Goal: Task Accomplishment & Management: Use online tool/utility

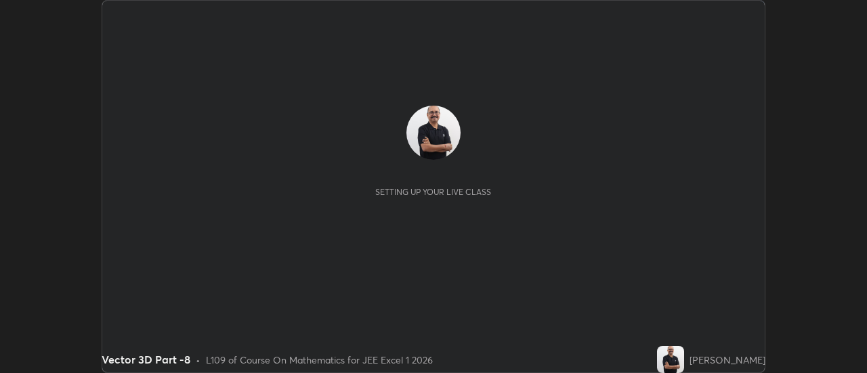
scroll to position [373, 866]
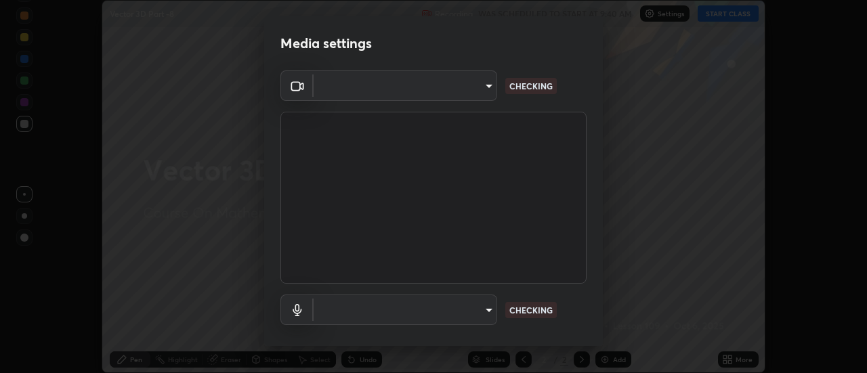
type input "0be616c92c2879d8fe19306c4b8383fc9b13f77197a30f876870ce6c7906effd"
type input "default"
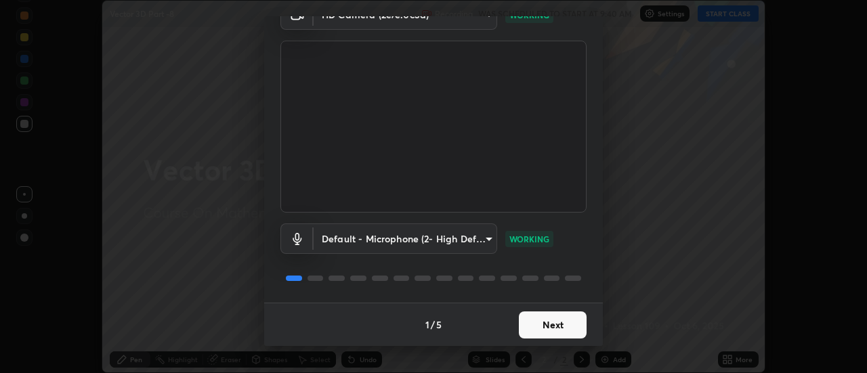
click at [551, 331] on button "Next" at bounding box center [553, 325] width 68 height 27
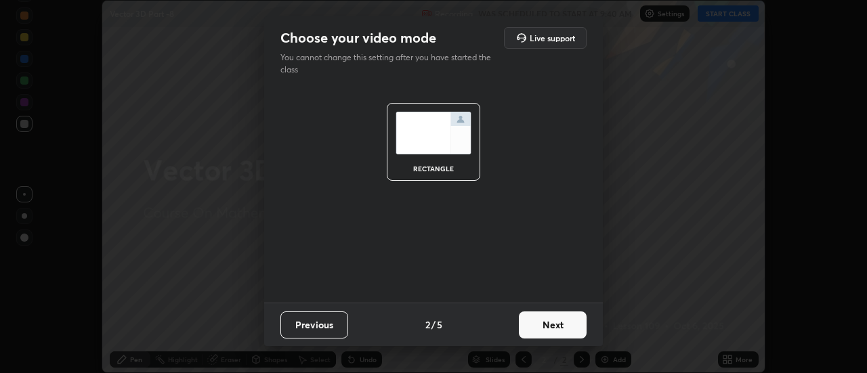
click at [559, 331] on button "Next" at bounding box center [553, 325] width 68 height 27
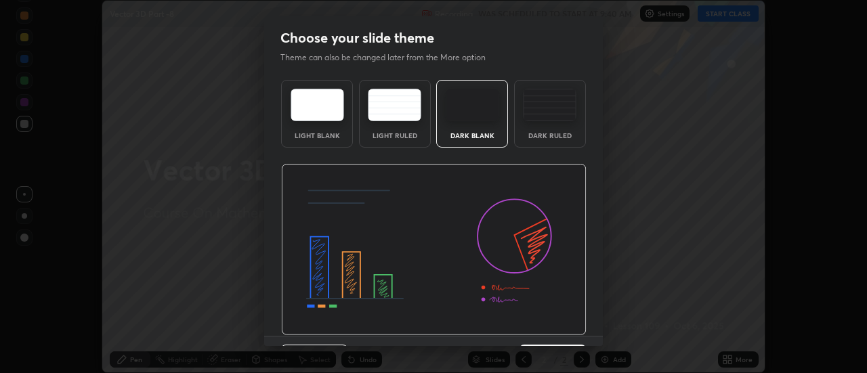
scroll to position [33, 0]
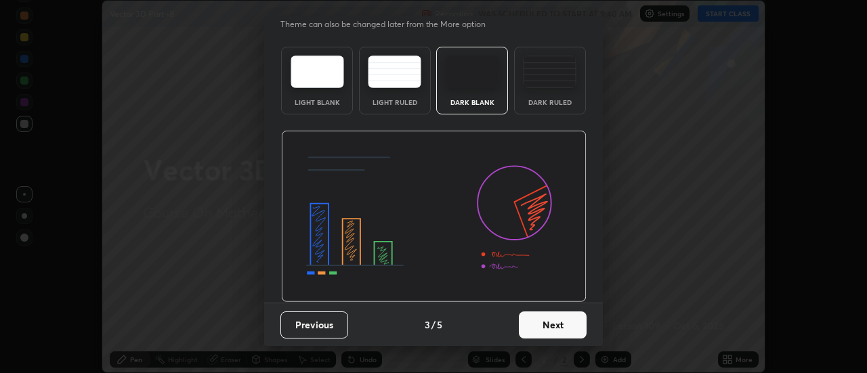
click at [555, 326] on button "Next" at bounding box center [553, 325] width 68 height 27
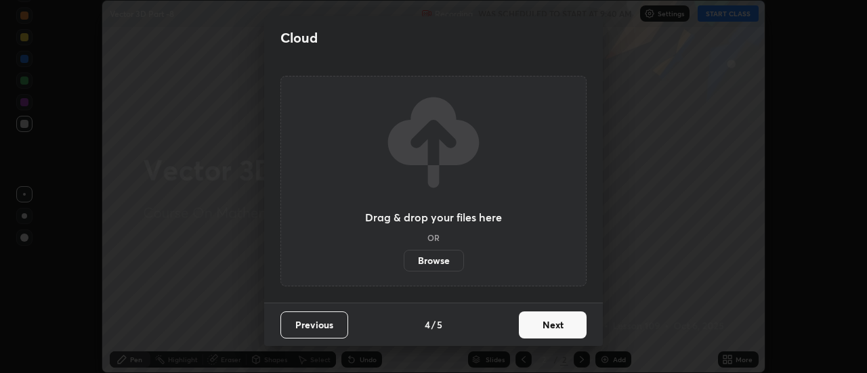
scroll to position [0, 0]
click at [553, 331] on button "Next" at bounding box center [553, 325] width 68 height 27
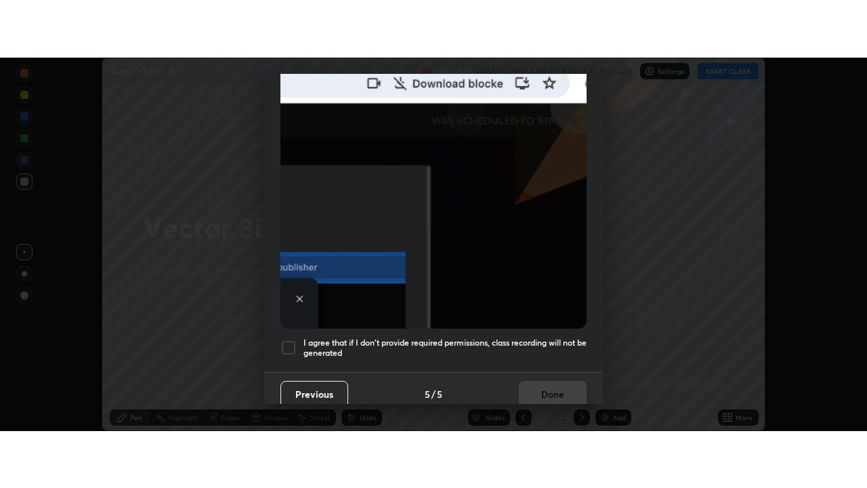
scroll to position [347, 0]
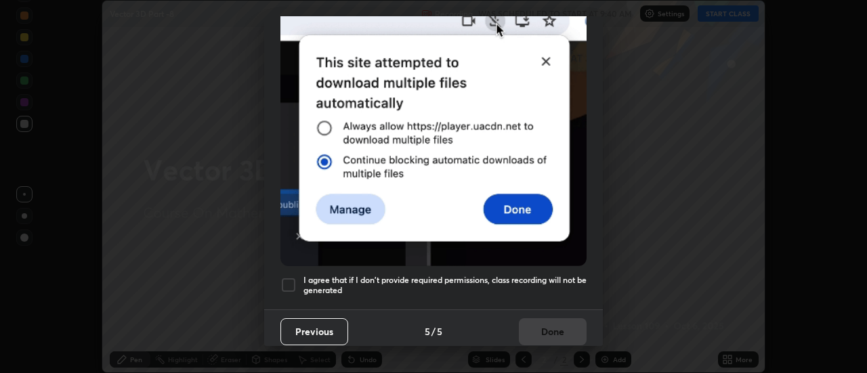
click at [292, 278] on div at bounding box center [288, 285] width 16 height 16
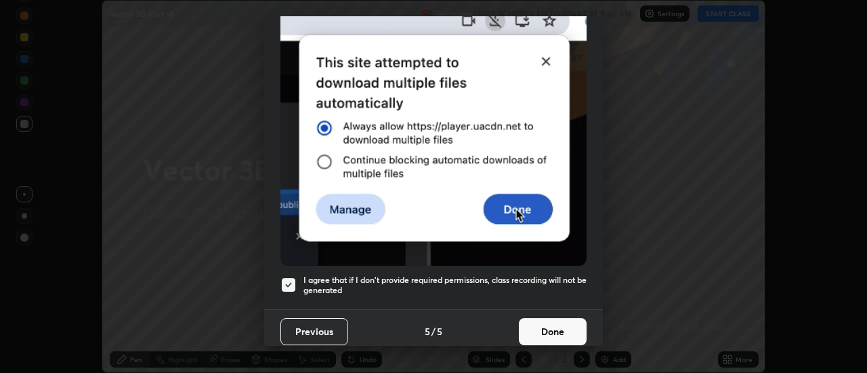
click at [556, 323] on button "Done" at bounding box center [553, 331] width 68 height 27
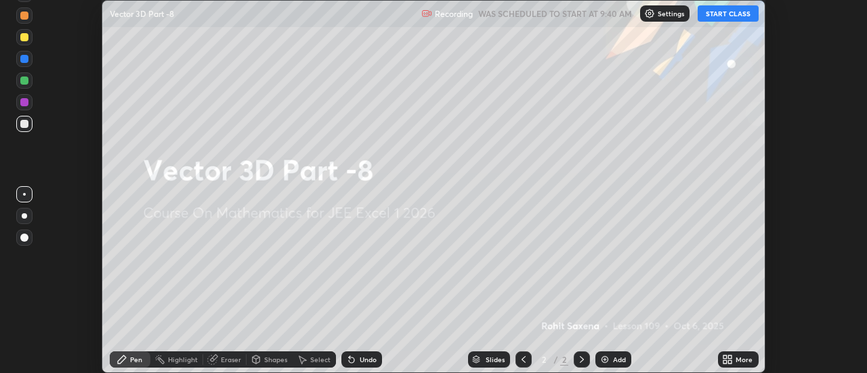
click at [725, 14] on button "START CLASS" at bounding box center [728, 13] width 61 height 16
click at [736, 363] on div "More" at bounding box center [738, 360] width 41 height 16
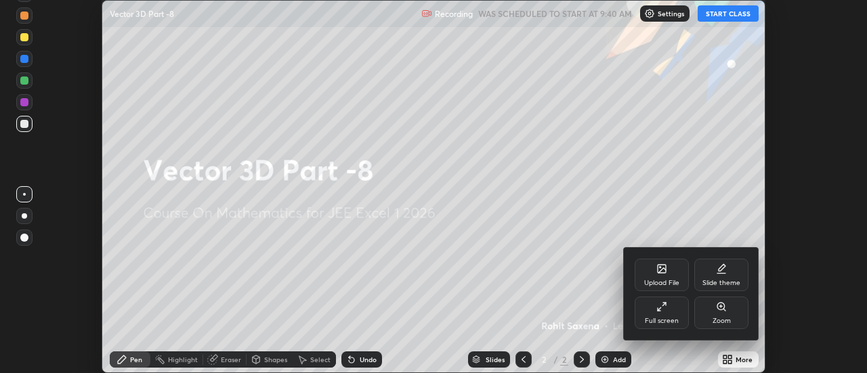
click at [660, 311] on icon at bounding box center [659, 309] width 3 height 3
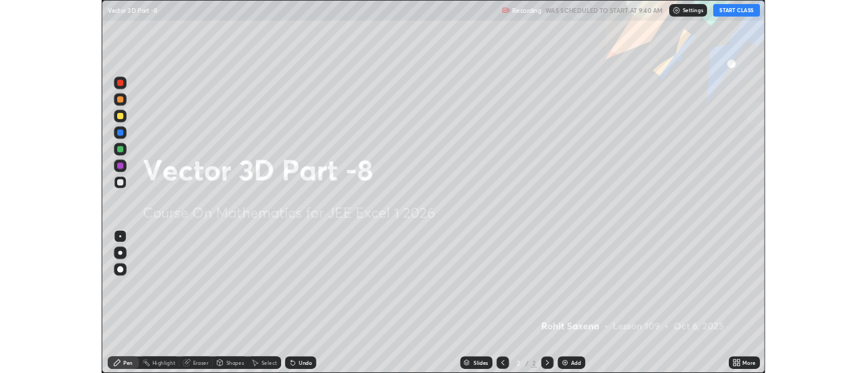
scroll to position [488, 867]
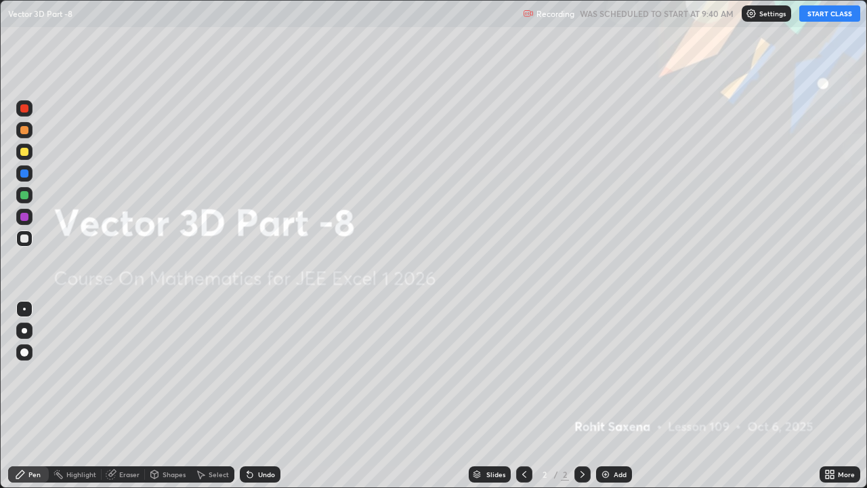
click at [620, 373] on div "Add" at bounding box center [620, 474] width 13 height 7
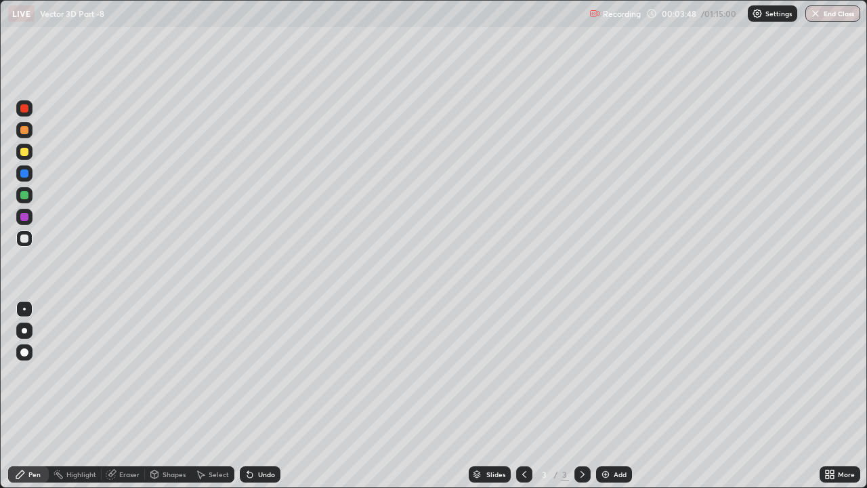
click at [260, 373] on div "Undo" at bounding box center [260, 474] width 41 height 16
click at [259, 373] on div "Undo" at bounding box center [260, 474] width 41 height 16
click at [264, 373] on div "Undo" at bounding box center [266, 474] width 17 height 7
click at [263, 373] on div "Undo" at bounding box center [266, 474] width 17 height 7
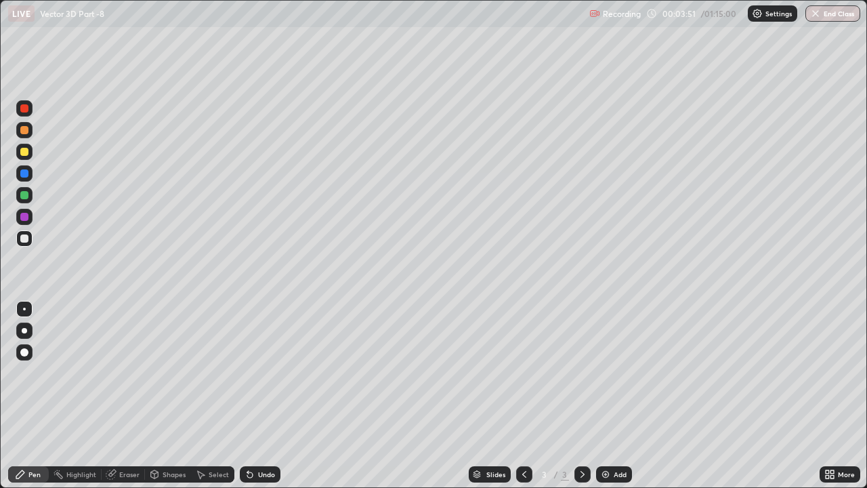
click at [261, 373] on div "Undo" at bounding box center [266, 474] width 17 height 7
click at [263, 373] on div "Undo" at bounding box center [266, 474] width 17 height 7
click at [264, 373] on div "Undo" at bounding box center [266, 474] width 17 height 7
click at [28, 130] on div at bounding box center [24, 130] width 8 height 8
click at [23, 242] on div at bounding box center [24, 238] width 8 height 8
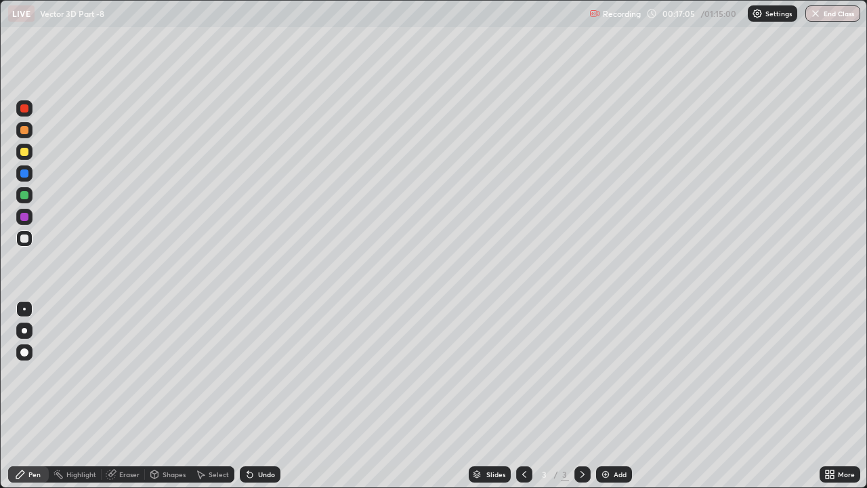
click at [260, 373] on div "Undo" at bounding box center [266, 474] width 17 height 7
click at [261, 373] on div "Undo" at bounding box center [266, 474] width 17 height 7
click at [618, 373] on div "Add" at bounding box center [620, 474] width 13 height 7
click at [28, 158] on div at bounding box center [24, 152] width 16 height 16
click at [26, 236] on div at bounding box center [24, 238] width 8 height 8
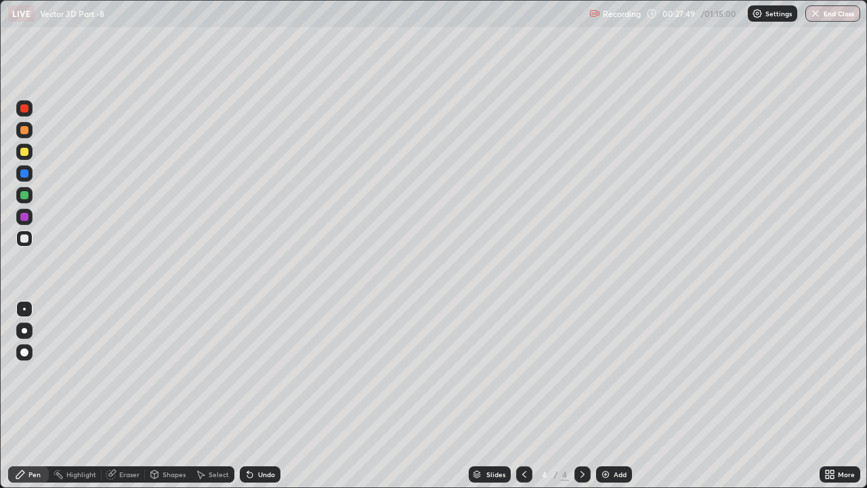
click at [22, 152] on div at bounding box center [24, 152] width 8 height 8
click at [29, 245] on div at bounding box center [24, 238] width 16 height 16
click at [25, 196] on div at bounding box center [24, 195] width 8 height 8
click at [131, 373] on div "Eraser" at bounding box center [129, 474] width 20 height 7
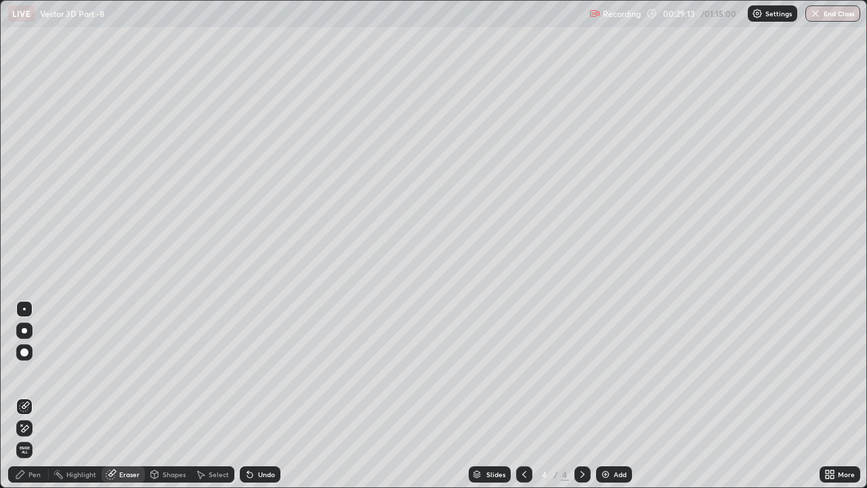
click at [37, 373] on div "Pen" at bounding box center [34, 474] width 12 height 7
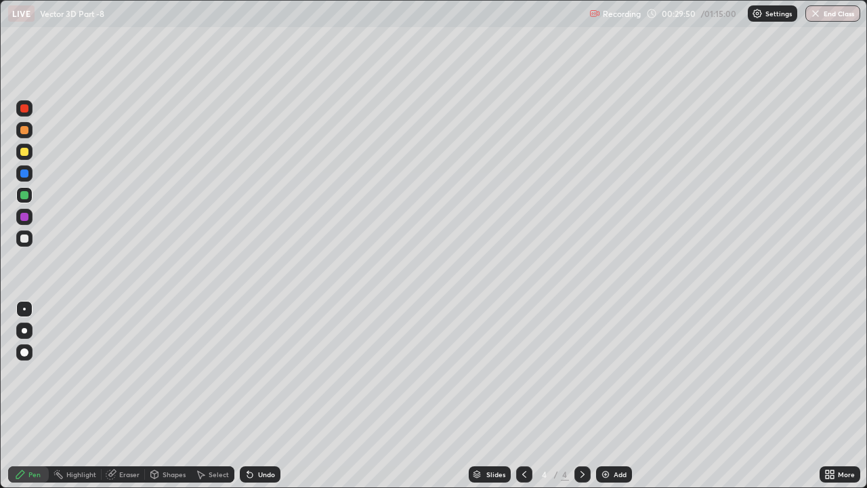
click at [262, 373] on div "Undo" at bounding box center [266, 474] width 17 height 7
click at [264, 373] on div "Undo" at bounding box center [266, 474] width 17 height 7
click at [268, 373] on div "Undo" at bounding box center [260, 474] width 41 height 16
click at [272, 373] on div "Undo" at bounding box center [260, 474] width 41 height 16
click at [274, 373] on div "Undo" at bounding box center [260, 474] width 41 height 16
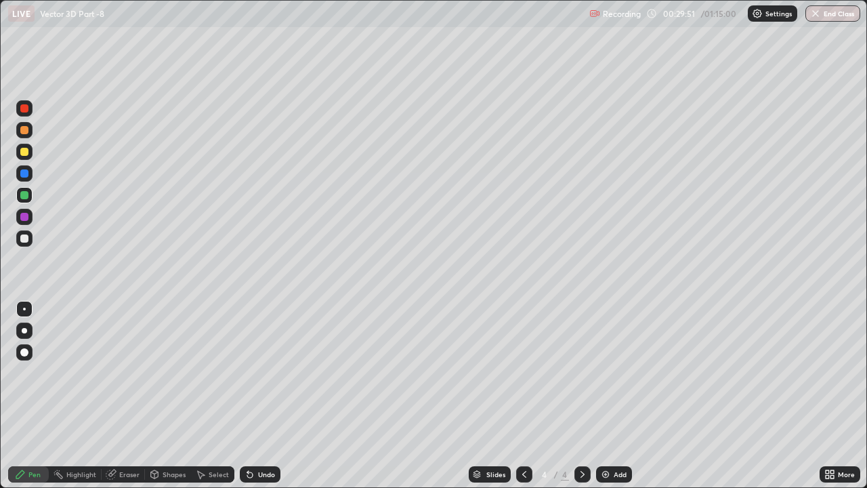
click at [275, 373] on div "Undo" at bounding box center [260, 474] width 41 height 16
click at [274, 373] on div "Undo" at bounding box center [260, 474] width 41 height 16
click at [611, 373] on div "Add" at bounding box center [614, 474] width 36 height 16
click at [266, 373] on div "Undo" at bounding box center [266, 474] width 17 height 7
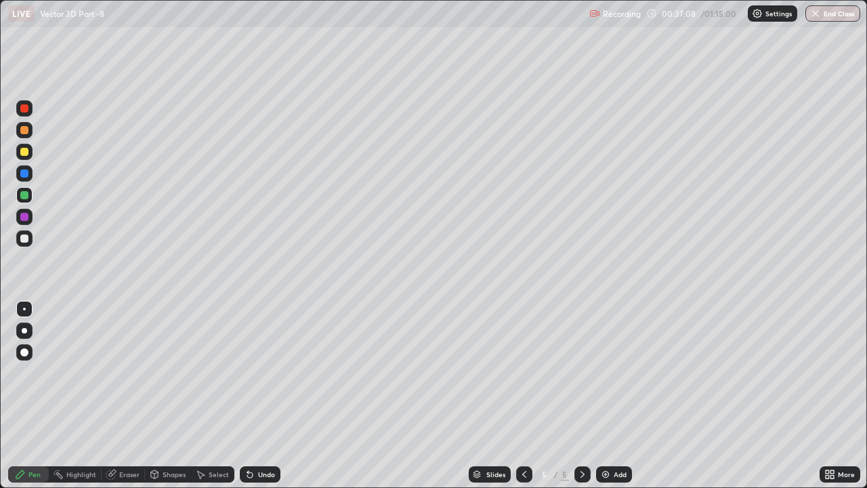
click at [24, 238] on div at bounding box center [24, 238] width 8 height 8
click at [30, 197] on div at bounding box center [24, 195] width 16 height 16
click at [28, 154] on div at bounding box center [24, 152] width 16 height 16
click at [24, 129] on div at bounding box center [24, 130] width 8 height 8
click at [263, 373] on div "Undo" at bounding box center [266, 474] width 17 height 7
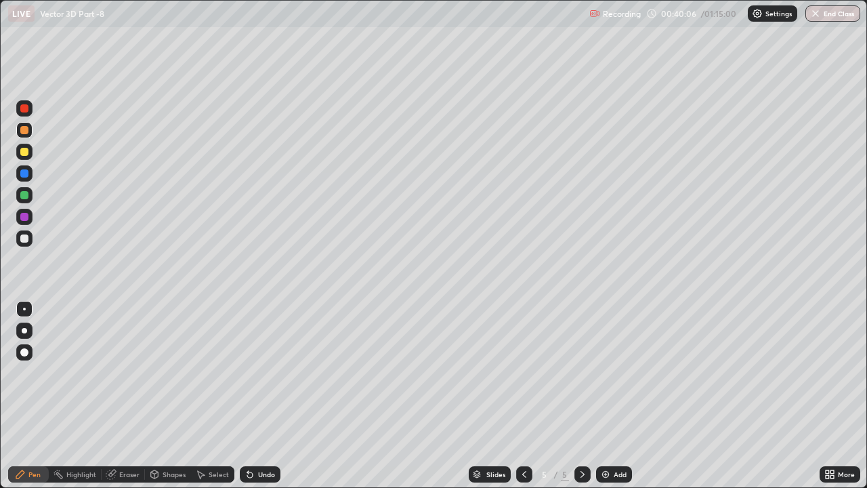
click at [268, 373] on div "Undo" at bounding box center [260, 474] width 41 height 16
click at [270, 373] on div "Undo" at bounding box center [260, 474] width 41 height 16
click at [616, 373] on div "Add" at bounding box center [620, 474] width 13 height 7
click at [26, 245] on div at bounding box center [24, 238] width 16 height 16
click at [263, 373] on div "Undo" at bounding box center [266, 474] width 17 height 7
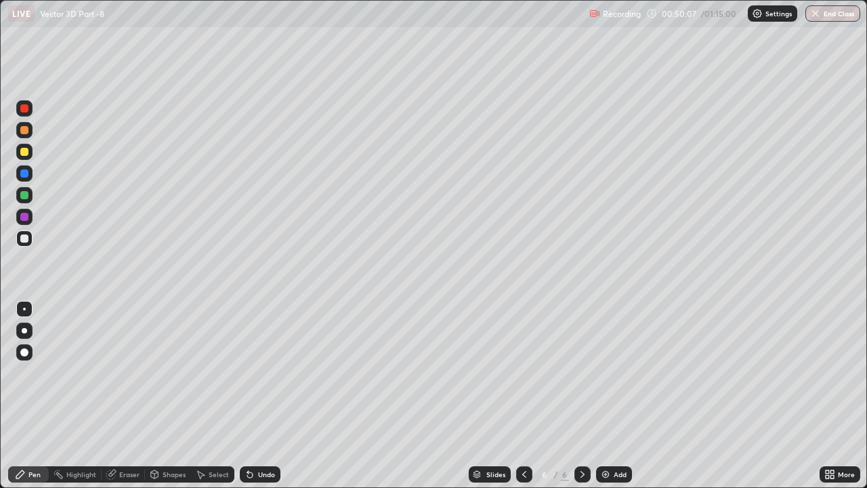
click at [259, 373] on div "Undo" at bounding box center [266, 474] width 17 height 7
click at [268, 373] on div "Undo" at bounding box center [266, 474] width 17 height 7
click at [263, 373] on div "Undo" at bounding box center [266, 474] width 17 height 7
click at [261, 373] on div "Undo" at bounding box center [266, 474] width 17 height 7
click at [266, 373] on div "Undo" at bounding box center [266, 474] width 17 height 7
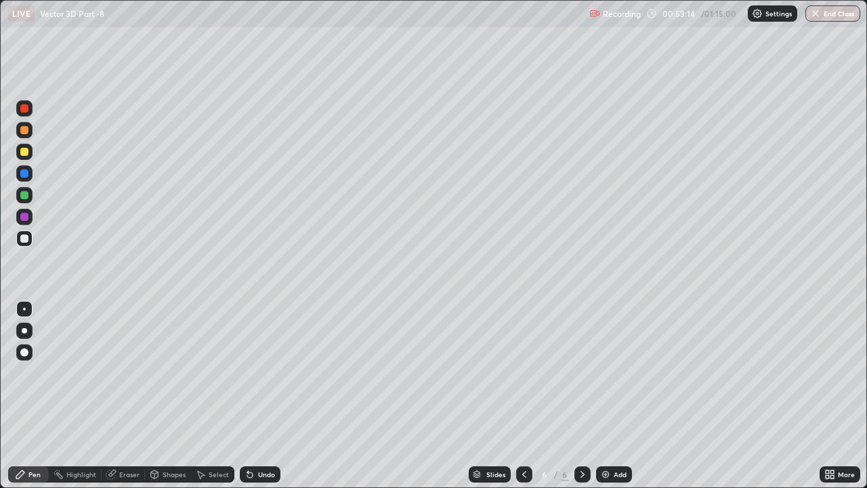
click at [262, 373] on div "Undo" at bounding box center [266, 474] width 17 height 7
click at [618, 373] on div "Add" at bounding box center [620, 474] width 13 height 7
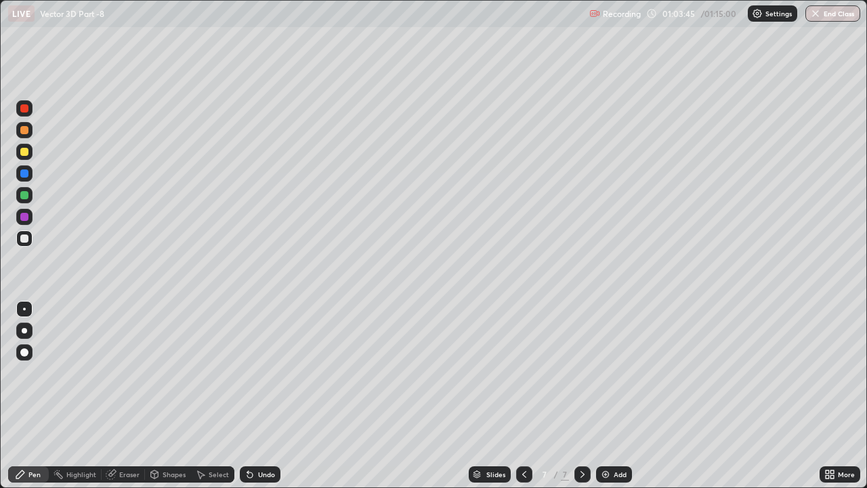
click at [24, 217] on div at bounding box center [24, 217] width 8 height 8
click at [23, 153] on div at bounding box center [24, 152] width 8 height 8
click at [252, 373] on icon at bounding box center [250, 474] width 11 height 11
click at [260, 373] on div "Undo" at bounding box center [260, 474] width 41 height 16
click at [610, 373] on div "Add" at bounding box center [614, 474] width 36 height 16
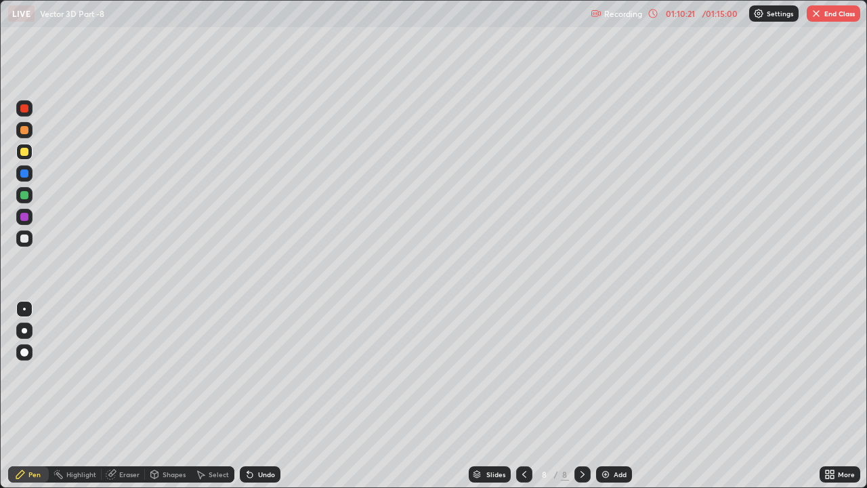
click at [841, 17] on button "End Class" at bounding box center [834, 13] width 54 height 16
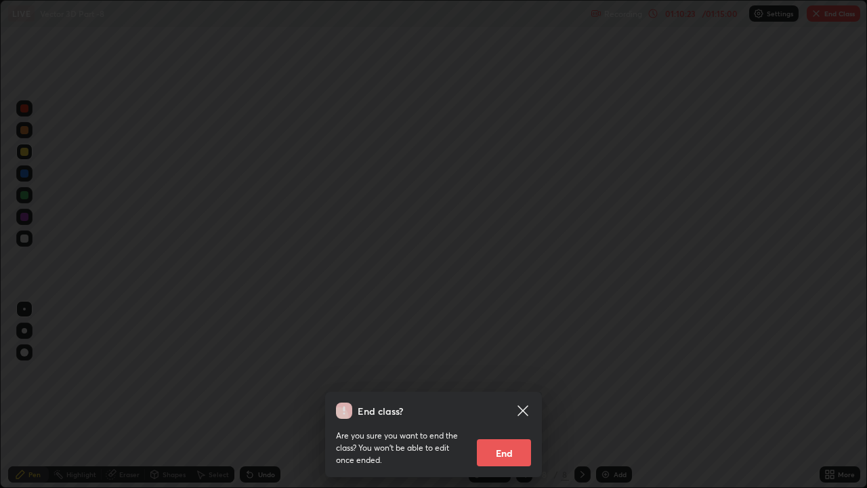
click at [529, 373] on button "End" at bounding box center [504, 452] width 54 height 27
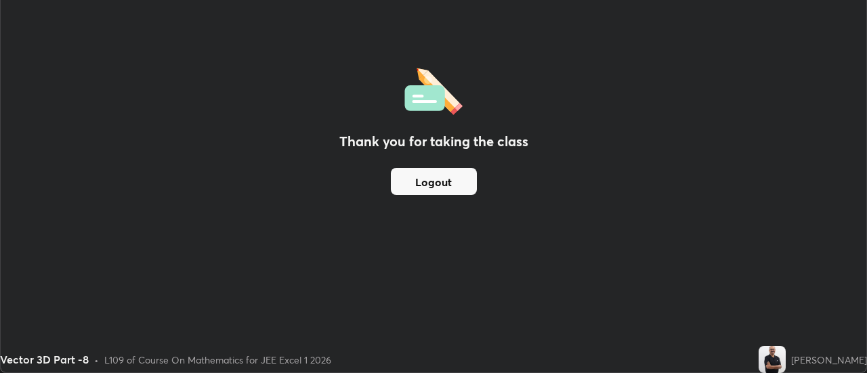
scroll to position [67364, 66870]
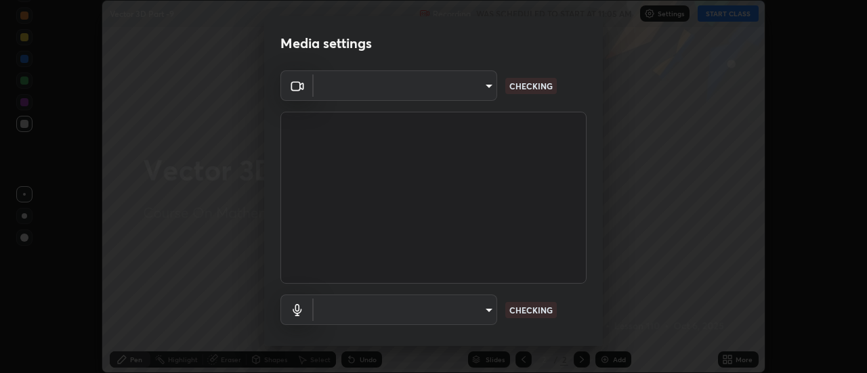
scroll to position [71, 0]
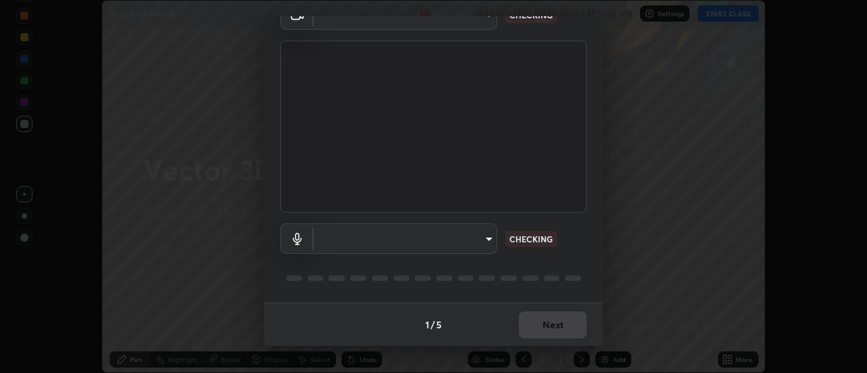
type input "0be616c92c2879d8fe19306c4b8383fc9b13f77197a30f876870ce6c7906effd"
type input "default"
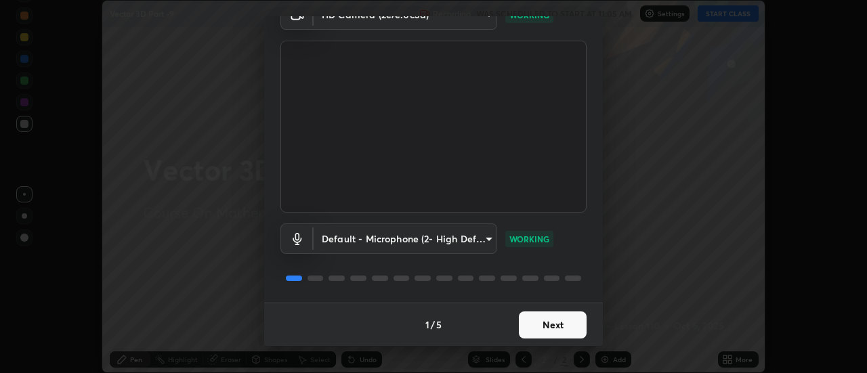
click at [551, 319] on button "Next" at bounding box center [553, 325] width 68 height 27
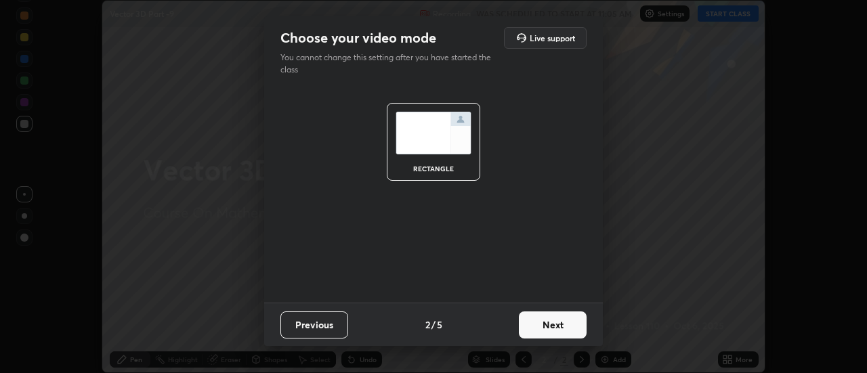
scroll to position [0, 0]
click at [553, 321] on button "Next" at bounding box center [553, 325] width 68 height 27
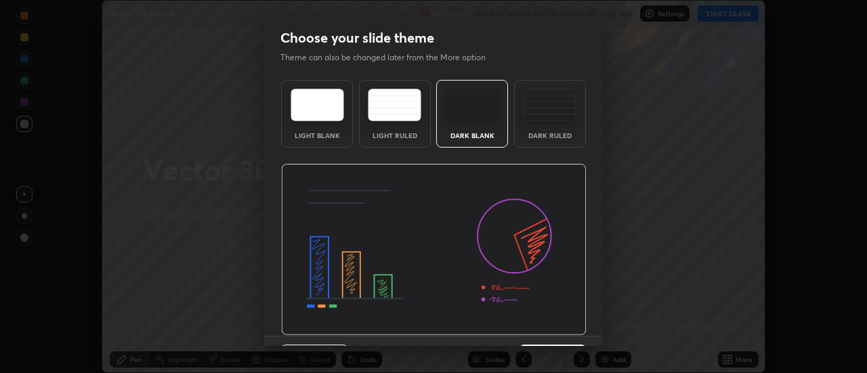
scroll to position [33, 0]
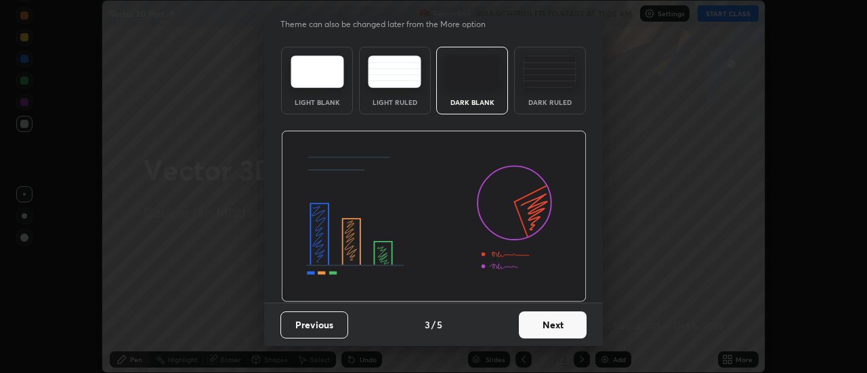
click at [552, 322] on button "Next" at bounding box center [553, 325] width 68 height 27
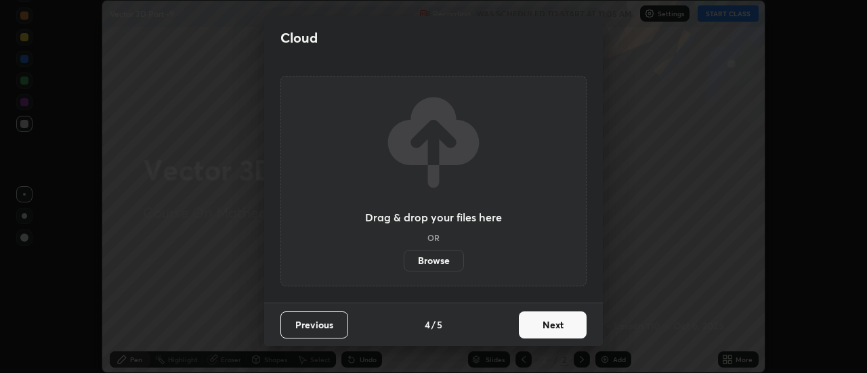
scroll to position [0, 0]
click at [556, 327] on button "Next" at bounding box center [553, 325] width 68 height 27
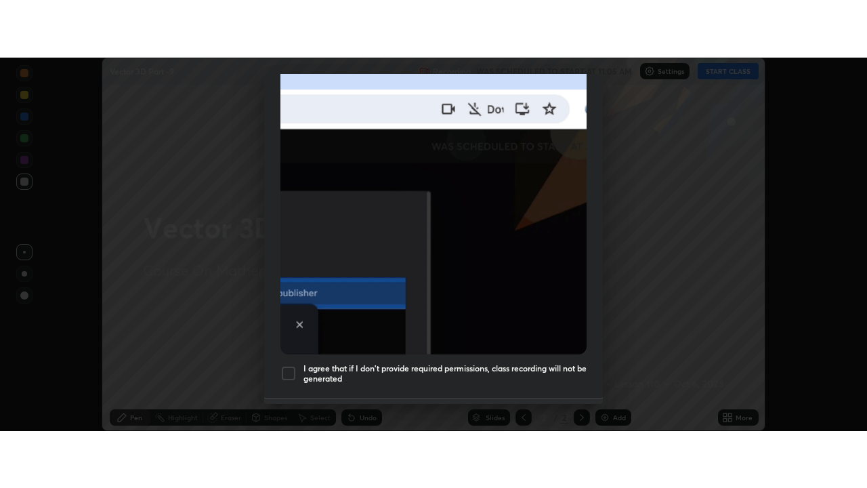
scroll to position [347, 0]
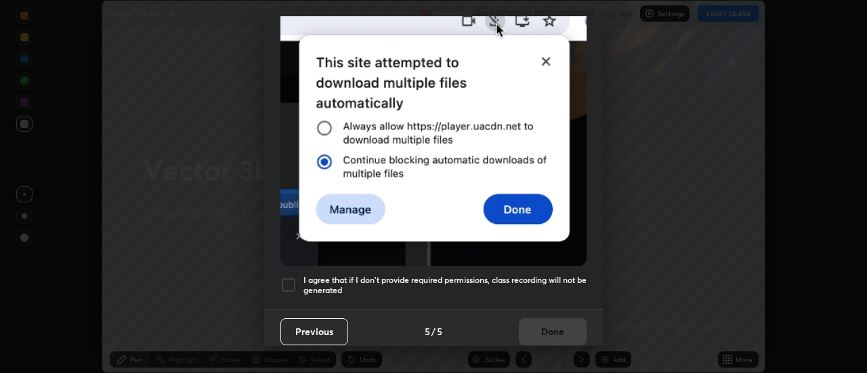
click at [293, 281] on div at bounding box center [288, 285] width 16 height 16
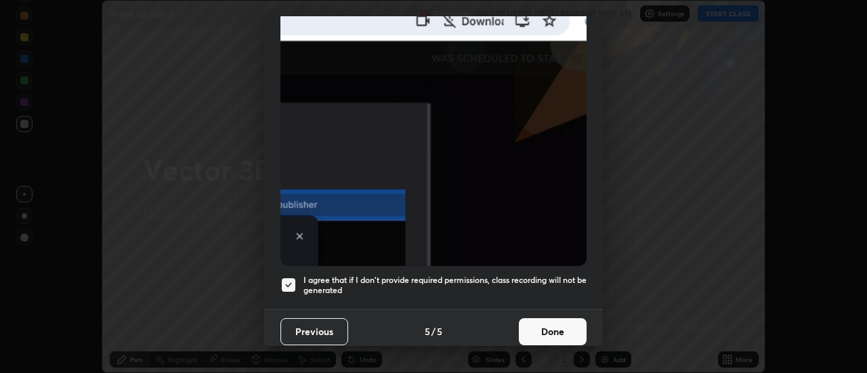
click at [554, 328] on button "Done" at bounding box center [553, 331] width 68 height 27
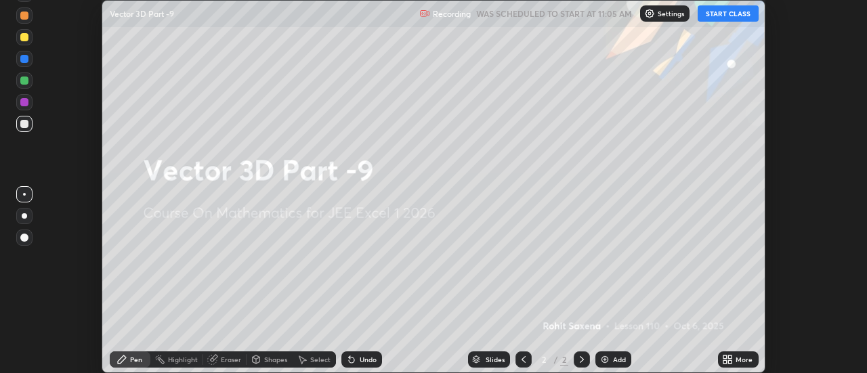
click at [728, 12] on button "START CLASS" at bounding box center [728, 13] width 61 height 16
click at [612, 364] on div "Add" at bounding box center [613, 360] width 36 height 16
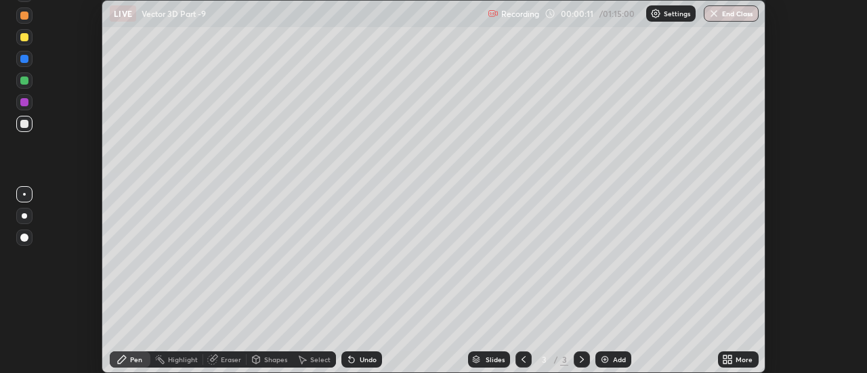
click at [741, 359] on div "More" at bounding box center [744, 359] width 17 height 7
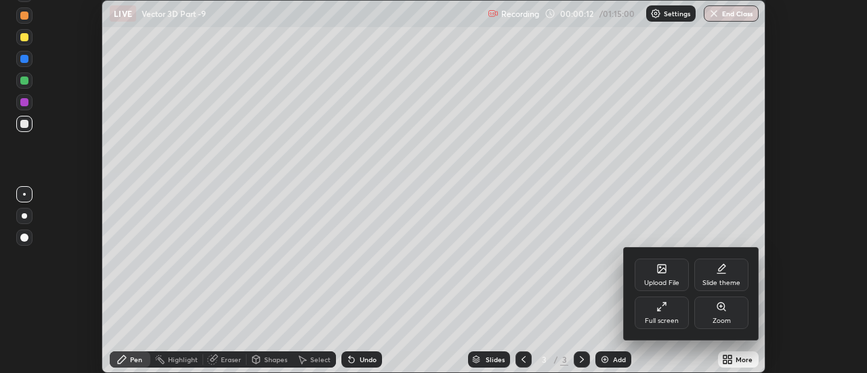
click at [665, 312] on div "Full screen" at bounding box center [662, 313] width 54 height 33
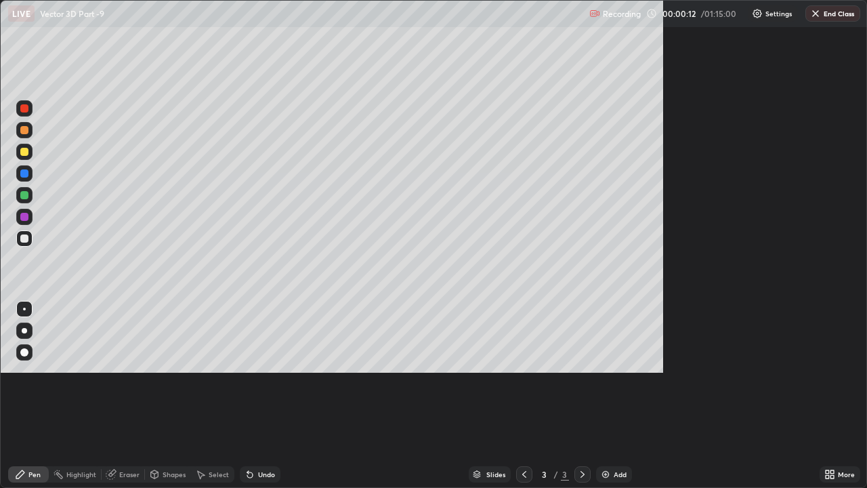
scroll to position [488, 867]
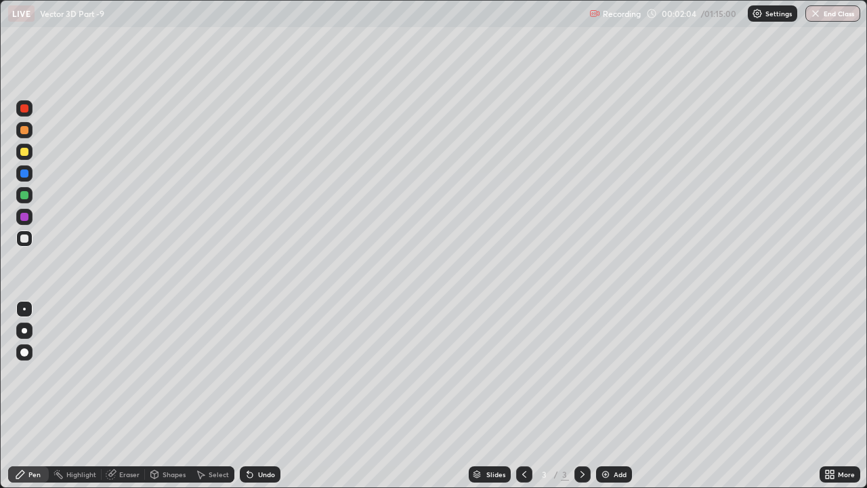
click at [258, 373] on div "Undo" at bounding box center [266, 474] width 17 height 7
click at [133, 373] on div "Eraser" at bounding box center [129, 474] width 20 height 7
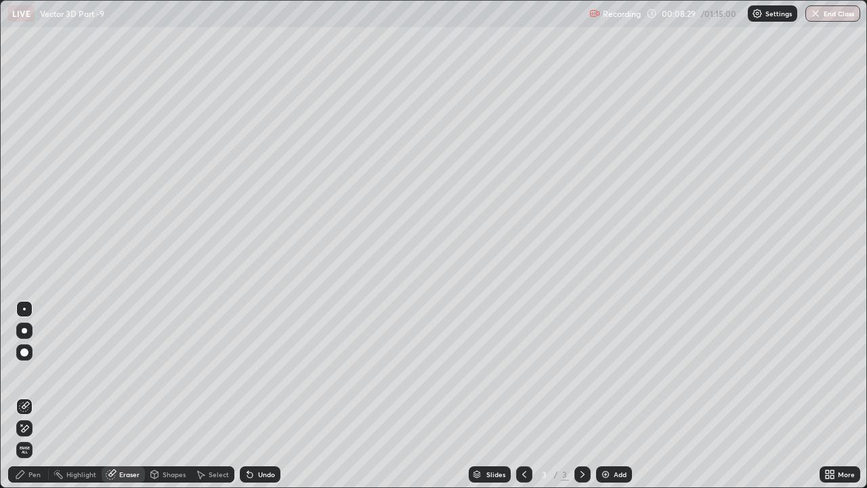
click at [34, 373] on div "Pen" at bounding box center [28, 474] width 41 height 16
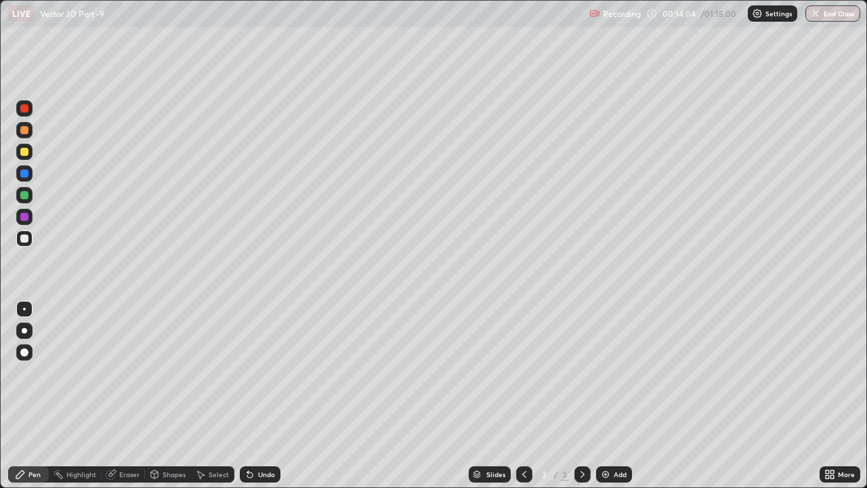
click at [620, 373] on div "Add" at bounding box center [620, 474] width 13 height 7
click at [621, 373] on div "Add" at bounding box center [620, 474] width 13 height 7
click at [543, 373] on div "6" at bounding box center [545, 474] width 14 height 8
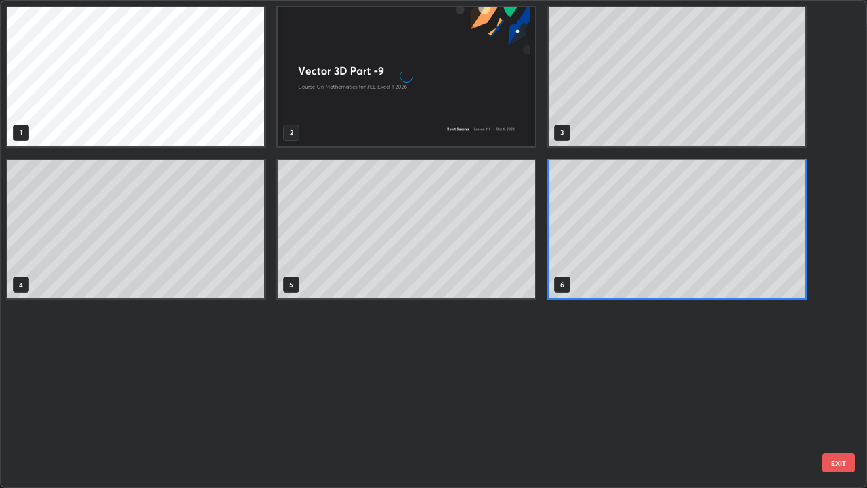
scroll to position [482, 859]
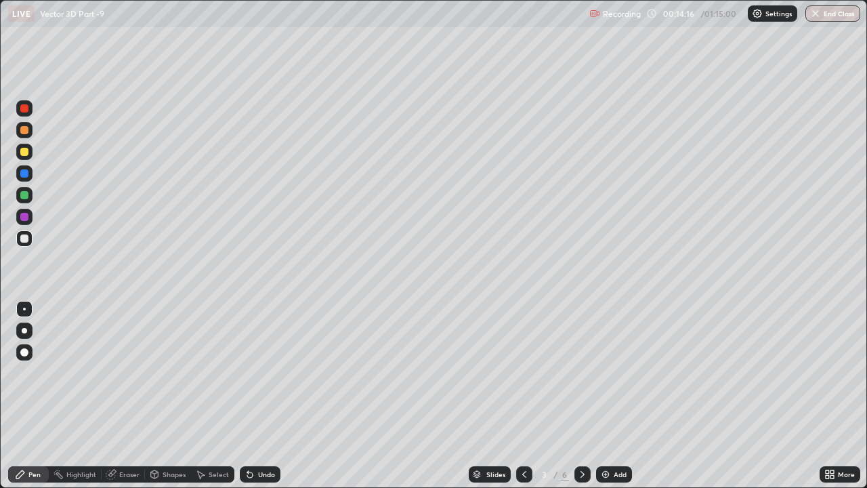
click at [262, 373] on div "Undo" at bounding box center [266, 474] width 17 height 7
click at [264, 373] on div "Undo" at bounding box center [266, 474] width 17 height 7
click at [263, 373] on div "Undo" at bounding box center [266, 474] width 17 height 7
click at [260, 373] on div "Undo" at bounding box center [266, 474] width 17 height 7
click at [261, 373] on div "Undo" at bounding box center [266, 474] width 17 height 7
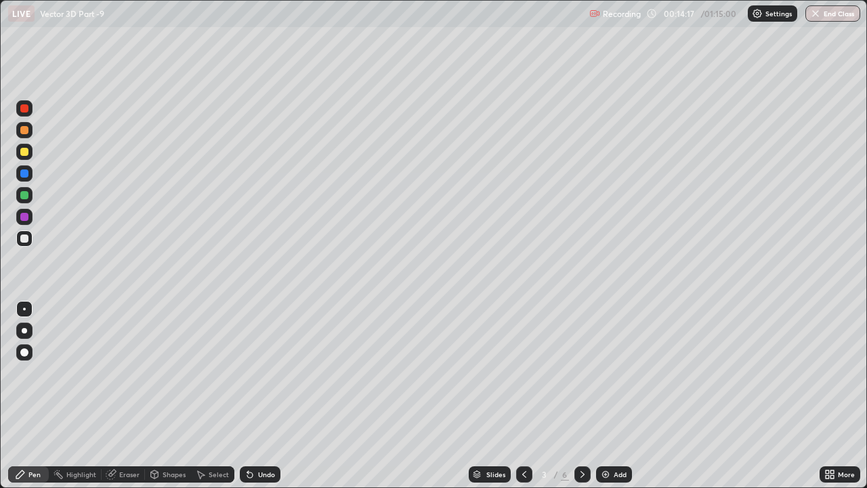
click at [261, 373] on div "Undo" at bounding box center [266, 474] width 17 height 7
click at [262, 373] on div "Undo" at bounding box center [266, 474] width 17 height 7
click at [263, 373] on div "Undo" at bounding box center [266, 474] width 17 height 7
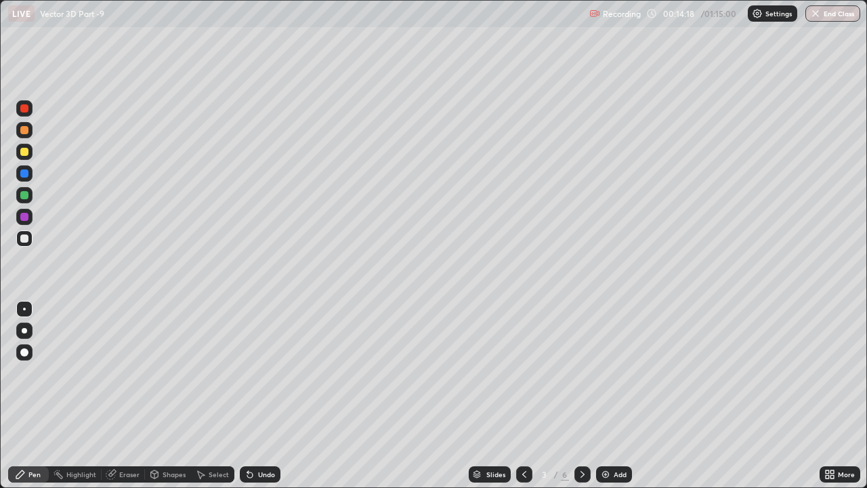
click at [263, 373] on div "Undo" at bounding box center [266, 474] width 17 height 7
click at [264, 373] on div "Undo" at bounding box center [260, 474] width 41 height 16
click at [263, 373] on div "Undo" at bounding box center [266, 474] width 17 height 7
click at [267, 373] on div "Undo" at bounding box center [266, 474] width 17 height 7
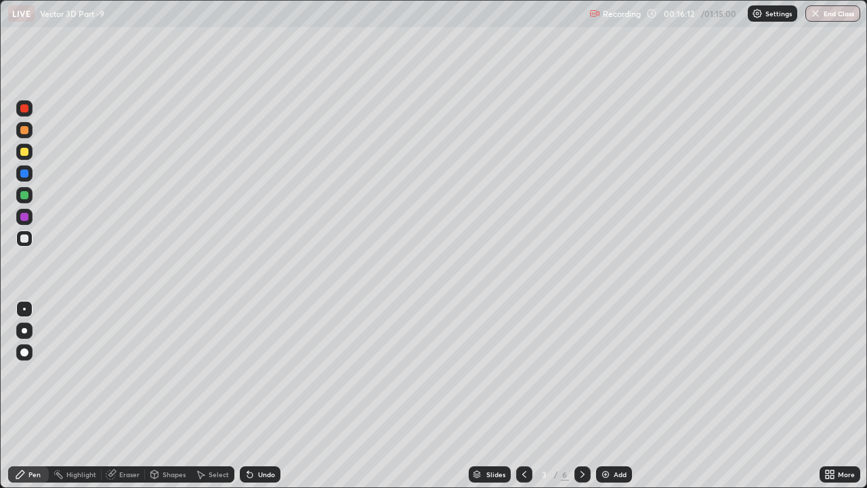
click at [581, 373] on icon at bounding box center [582, 474] width 11 height 11
click at [618, 373] on div "Add" at bounding box center [620, 474] width 13 height 7
click at [523, 373] on icon at bounding box center [524, 474] width 11 height 11
click at [574, 373] on div at bounding box center [582, 474] width 16 height 16
click at [22, 131] on div at bounding box center [24, 130] width 8 height 8
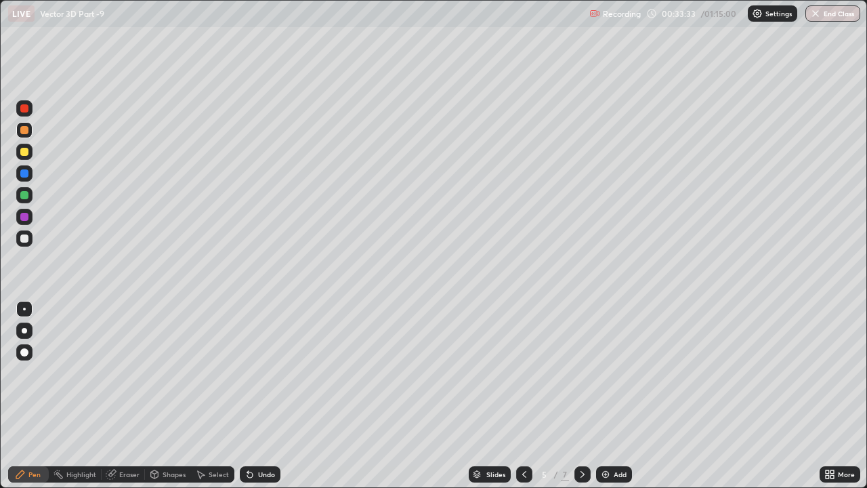
click at [27, 215] on div at bounding box center [24, 217] width 8 height 8
click at [21, 238] on div at bounding box center [24, 238] width 8 height 8
click at [259, 373] on div "Undo" at bounding box center [266, 474] width 17 height 7
click at [27, 150] on div at bounding box center [24, 152] width 8 height 8
click at [24, 110] on div at bounding box center [24, 108] width 8 height 8
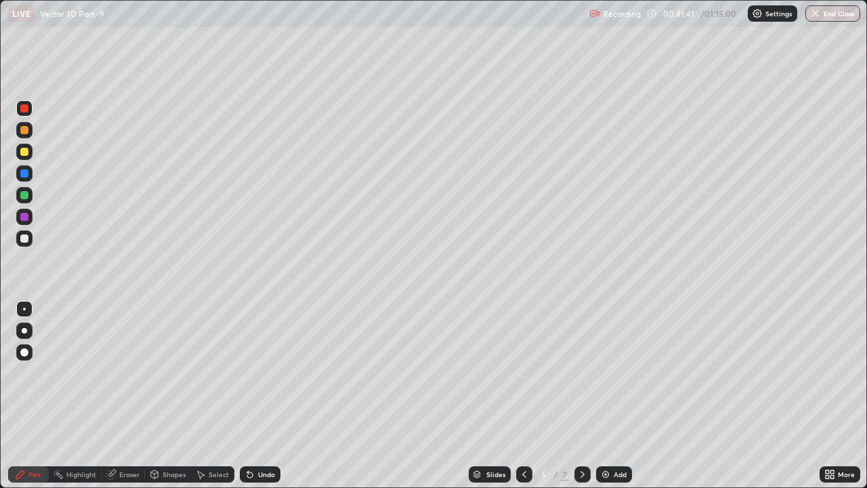
click at [21, 175] on div at bounding box center [24, 173] width 8 height 8
click at [30, 242] on div at bounding box center [24, 238] width 16 height 16
click at [606, 373] on img at bounding box center [605, 474] width 11 height 11
click at [26, 128] on div at bounding box center [24, 130] width 8 height 8
click at [266, 373] on div "Undo" at bounding box center [260, 474] width 41 height 16
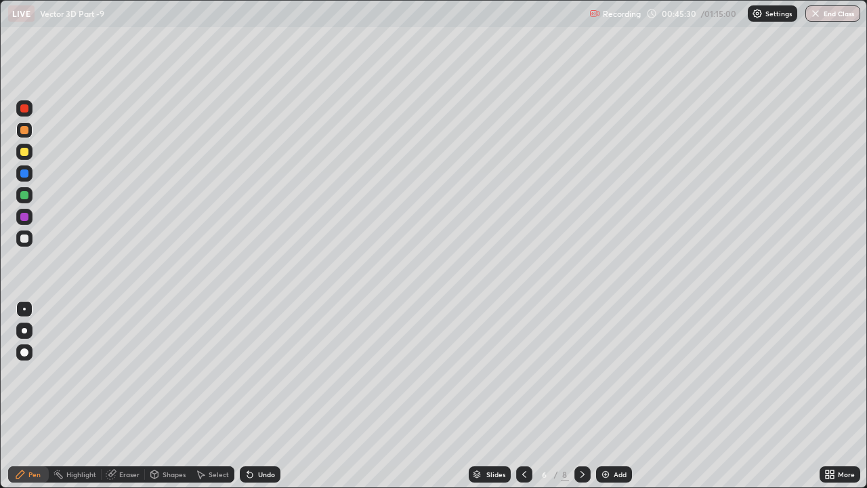
click at [266, 373] on div "Undo" at bounding box center [266, 474] width 17 height 7
click at [261, 373] on div "Undo" at bounding box center [266, 474] width 17 height 7
click at [262, 373] on div "Undo" at bounding box center [266, 474] width 17 height 7
click at [257, 373] on div "Undo" at bounding box center [260, 474] width 41 height 16
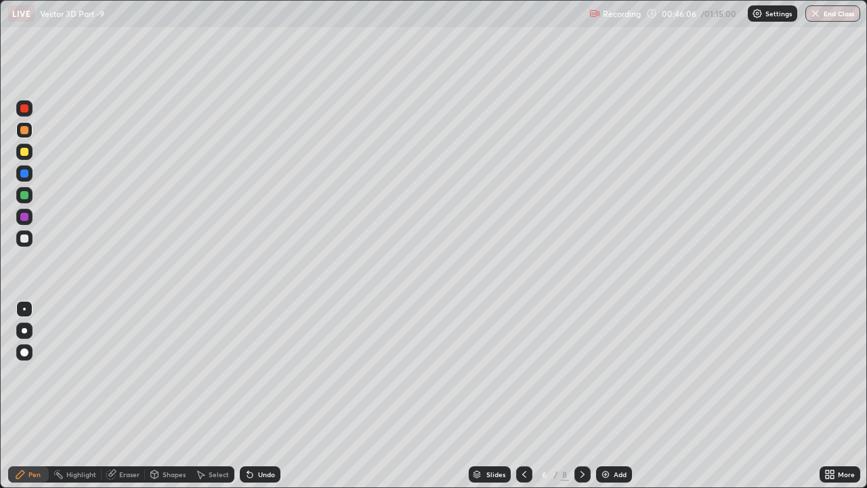
click at [273, 373] on div "Undo" at bounding box center [266, 474] width 17 height 7
click at [269, 373] on div "Undo" at bounding box center [266, 474] width 17 height 7
click at [23, 238] on div at bounding box center [24, 238] width 8 height 8
click at [25, 151] on div at bounding box center [24, 152] width 8 height 8
click at [26, 111] on div at bounding box center [24, 108] width 8 height 8
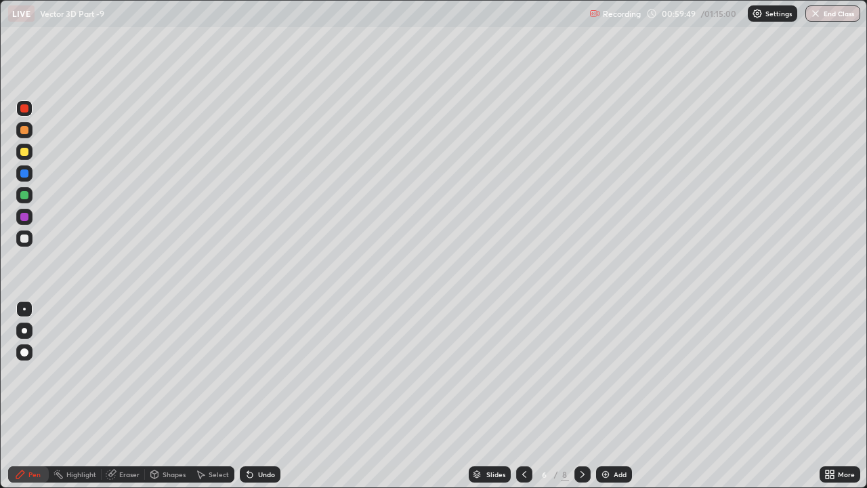
click at [610, 373] on div "Add" at bounding box center [614, 474] width 36 height 16
click at [24, 237] on div at bounding box center [24, 238] width 8 height 8
click at [22, 149] on div at bounding box center [24, 152] width 8 height 8
click at [24, 106] on div at bounding box center [24, 108] width 8 height 8
click at [581, 373] on icon at bounding box center [582, 474] width 11 height 11
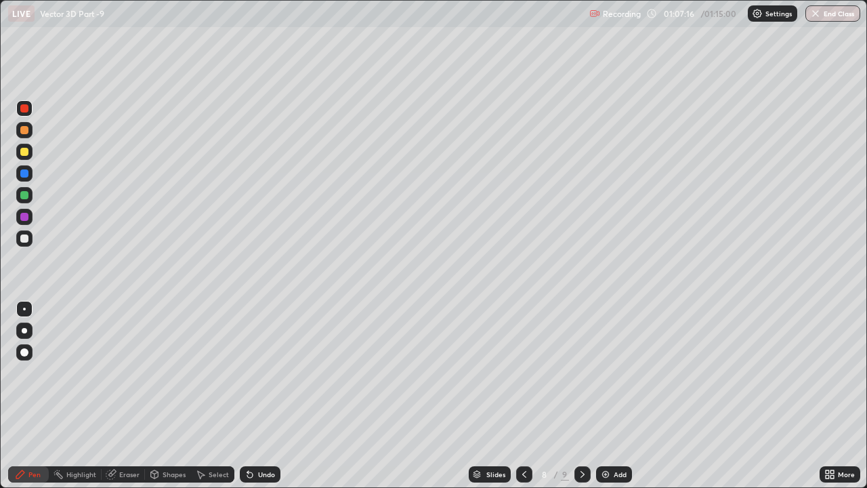
click at [22, 237] on div at bounding box center [24, 238] width 8 height 8
click at [25, 129] on div at bounding box center [24, 130] width 8 height 8
click at [845, 20] on button "End Class" at bounding box center [834, 13] width 54 height 16
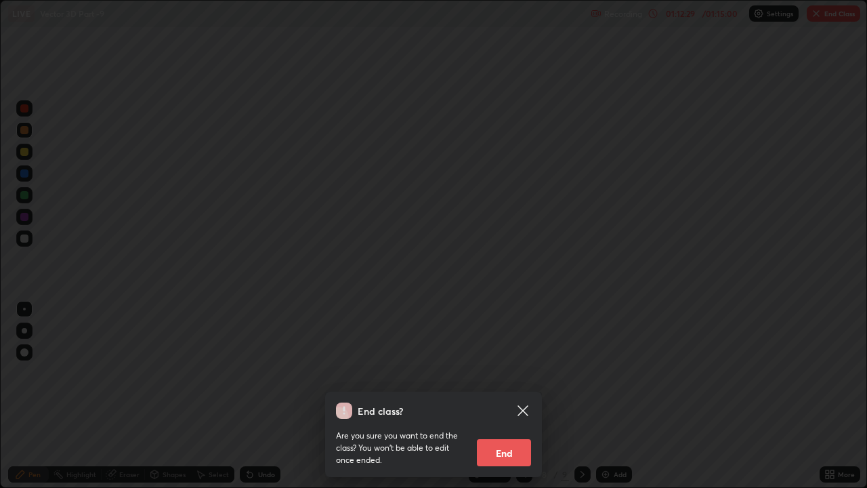
click at [520, 373] on button "End" at bounding box center [504, 452] width 54 height 27
